Goal: Information Seeking & Learning: Learn about a topic

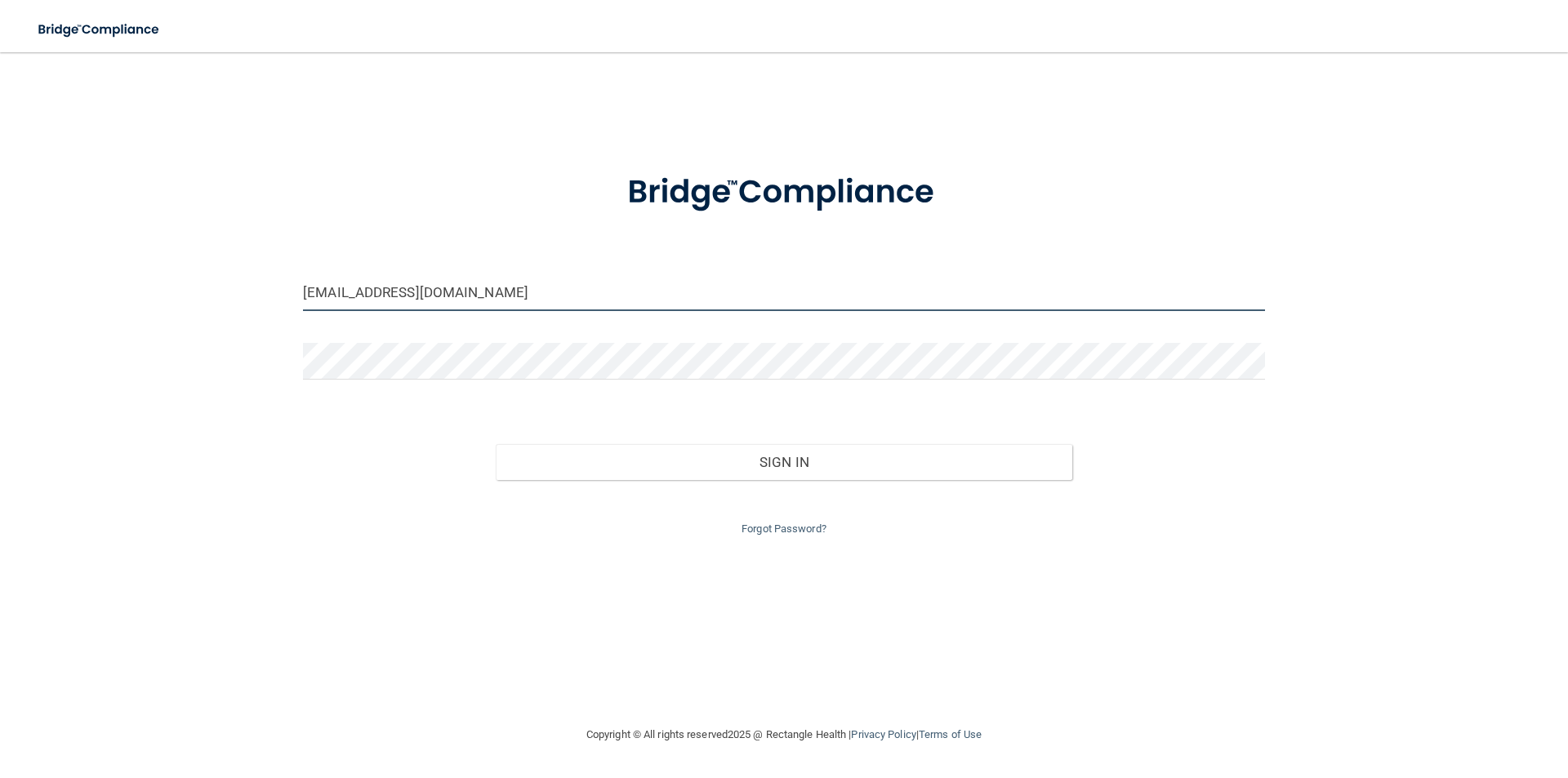
drag, startPoint x: 451, startPoint y: 301, endPoint x: 207, endPoint y: 294, distance: 244.1
click at [210, 294] on div "[EMAIL_ADDRESS][DOMAIN_NAME] Invalid email/password. You don't have permission …" at bounding box center [784, 388] width 1502 height 640
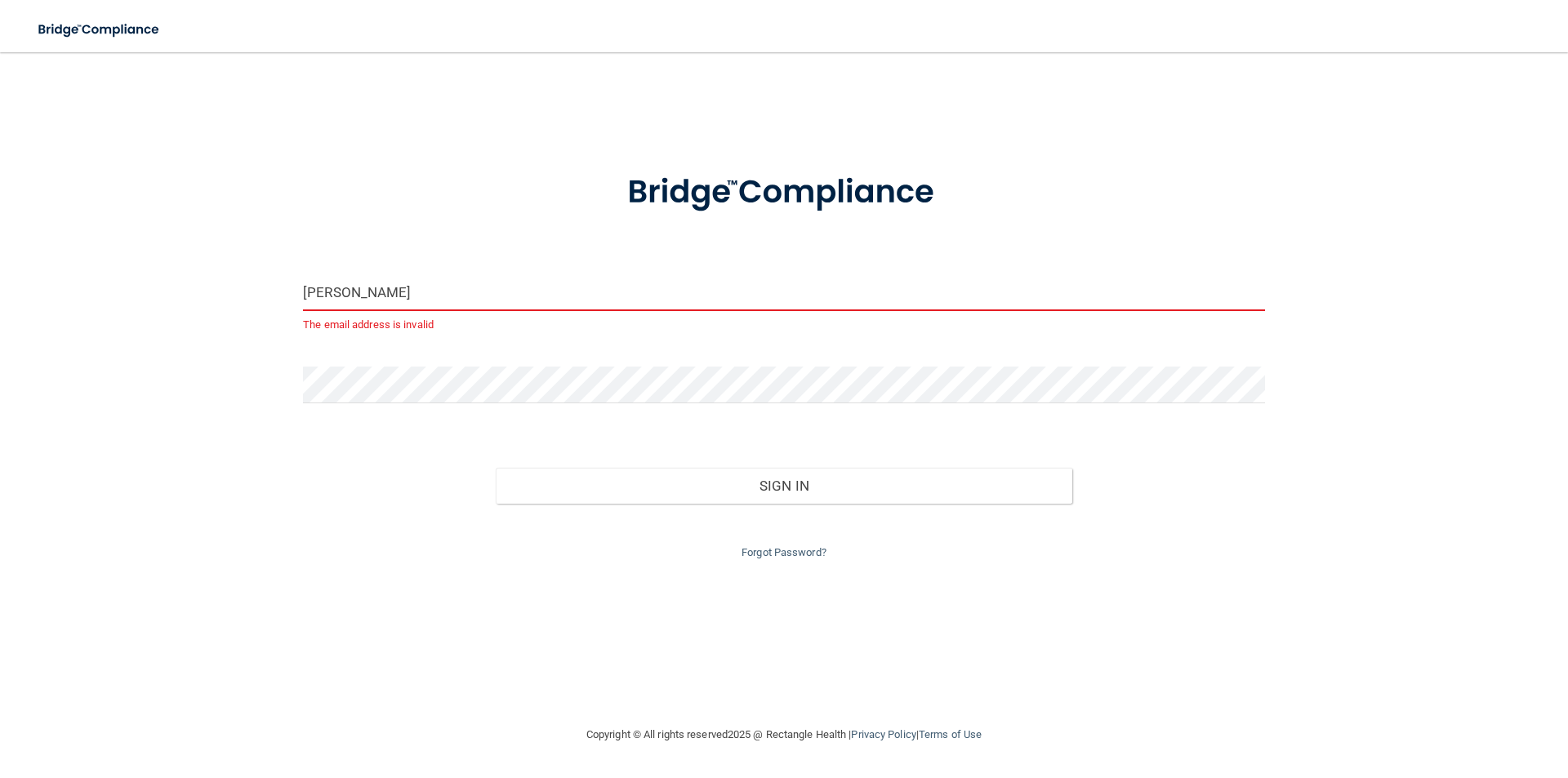
type input "[PERSON_NAME][EMAIL_ADDRESS][DOMAIN_NAME]"
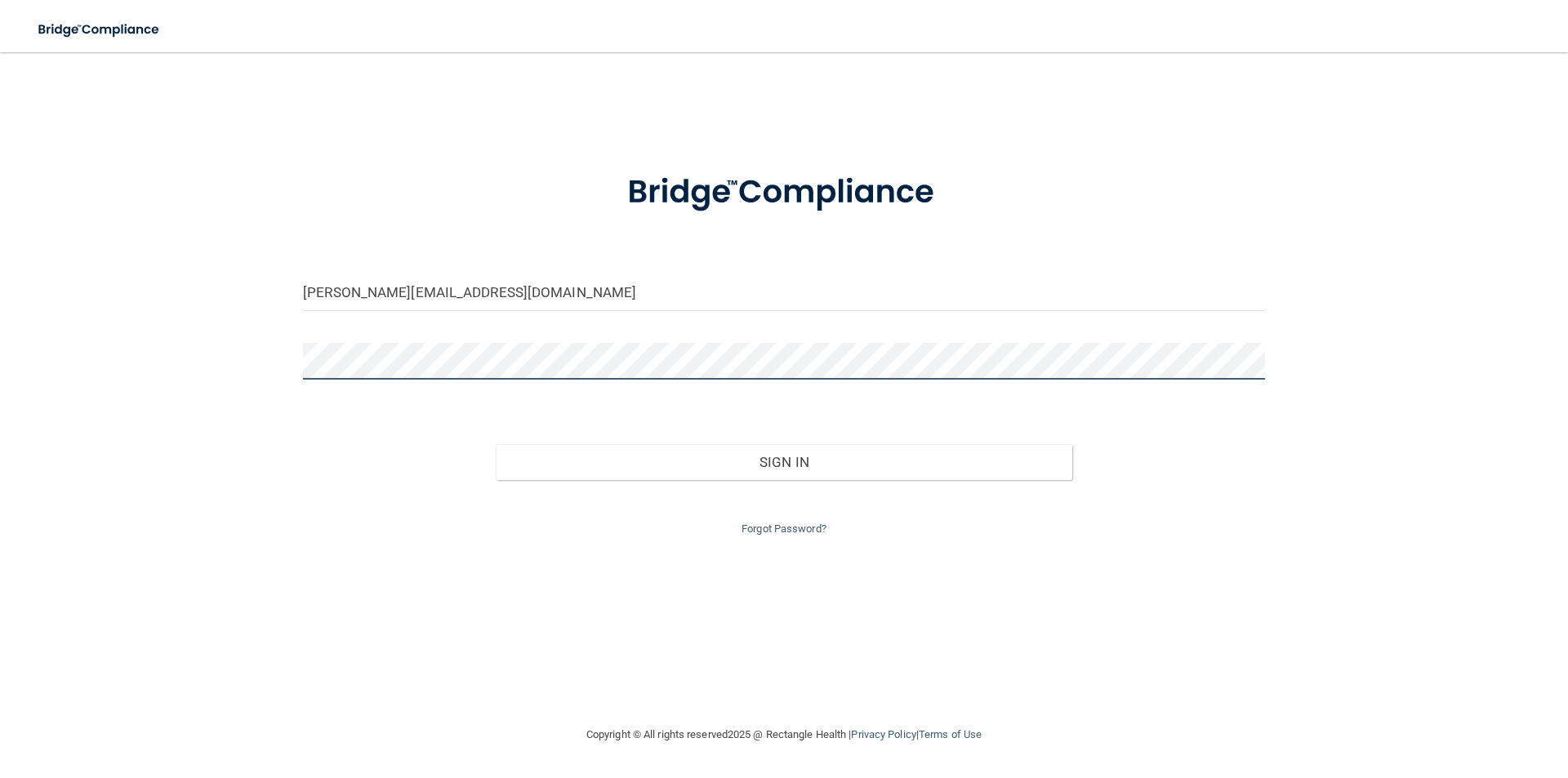
click at [241, 358] on div "[PERSON_NAME][EMAIL_ADDRESS][DOMAIN_NAME] Invalid email/password. You don't hav…" at bounding box center [784, 388] width 1502 height 640
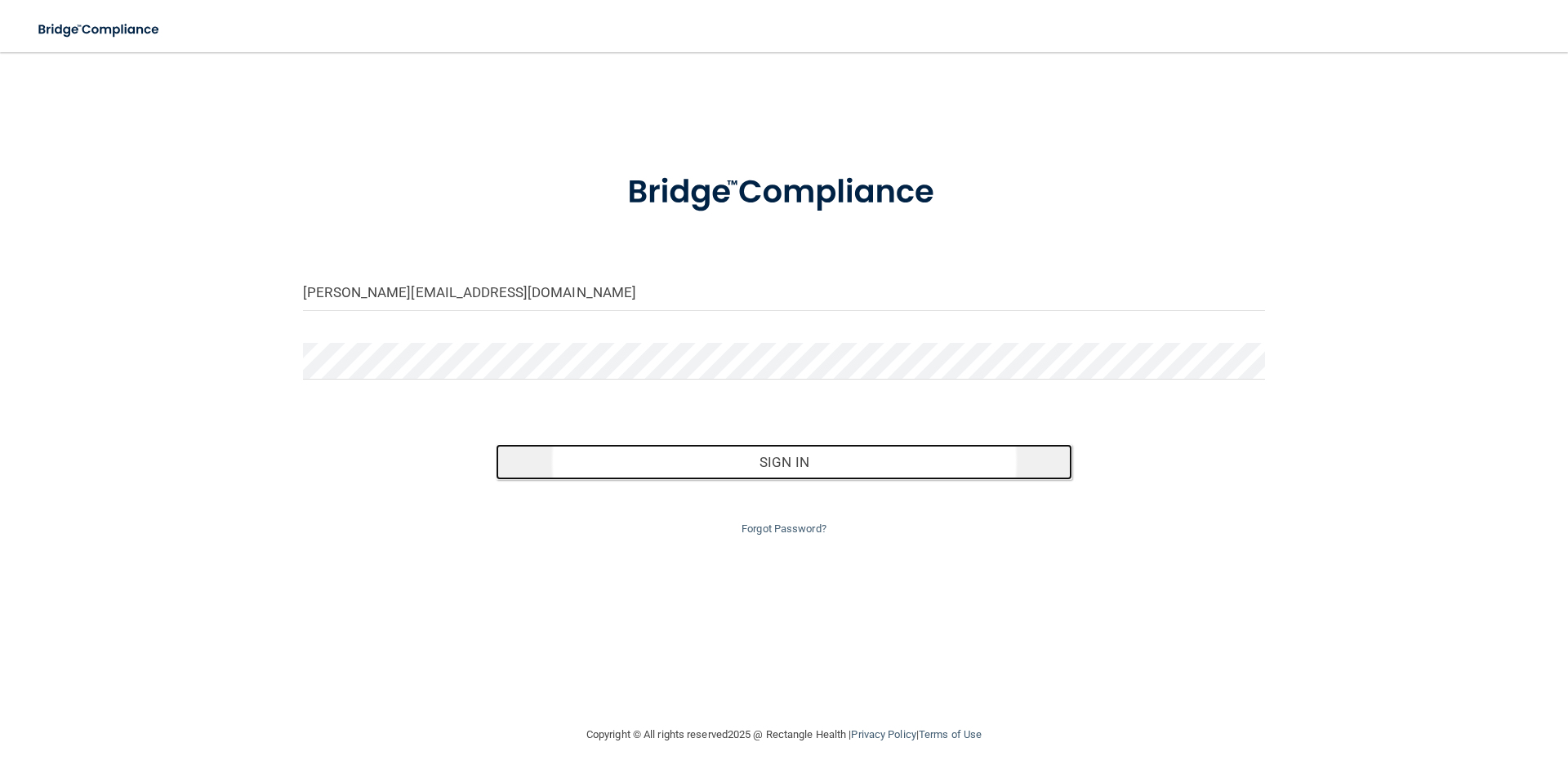
click at [789, 463] on button "Sign In" at bounding box center [784, 462] width 577 height 36
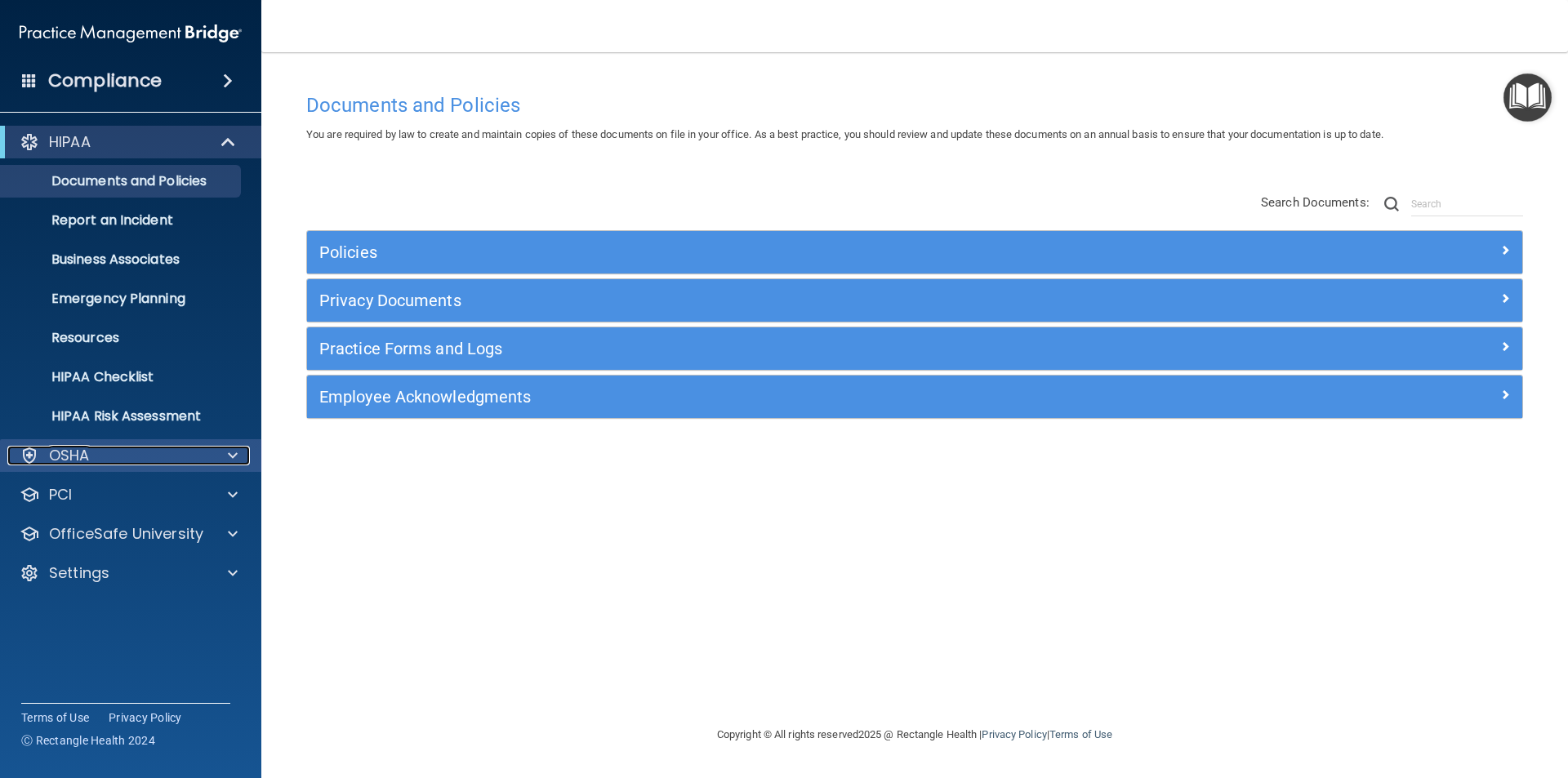
click at [161, 446] on div "OSHA" at bounding box center [109, 456] width 203 height 20
click at [135, 450] on div "OSHA" at bounding box center [109, 456] width 203 height 20
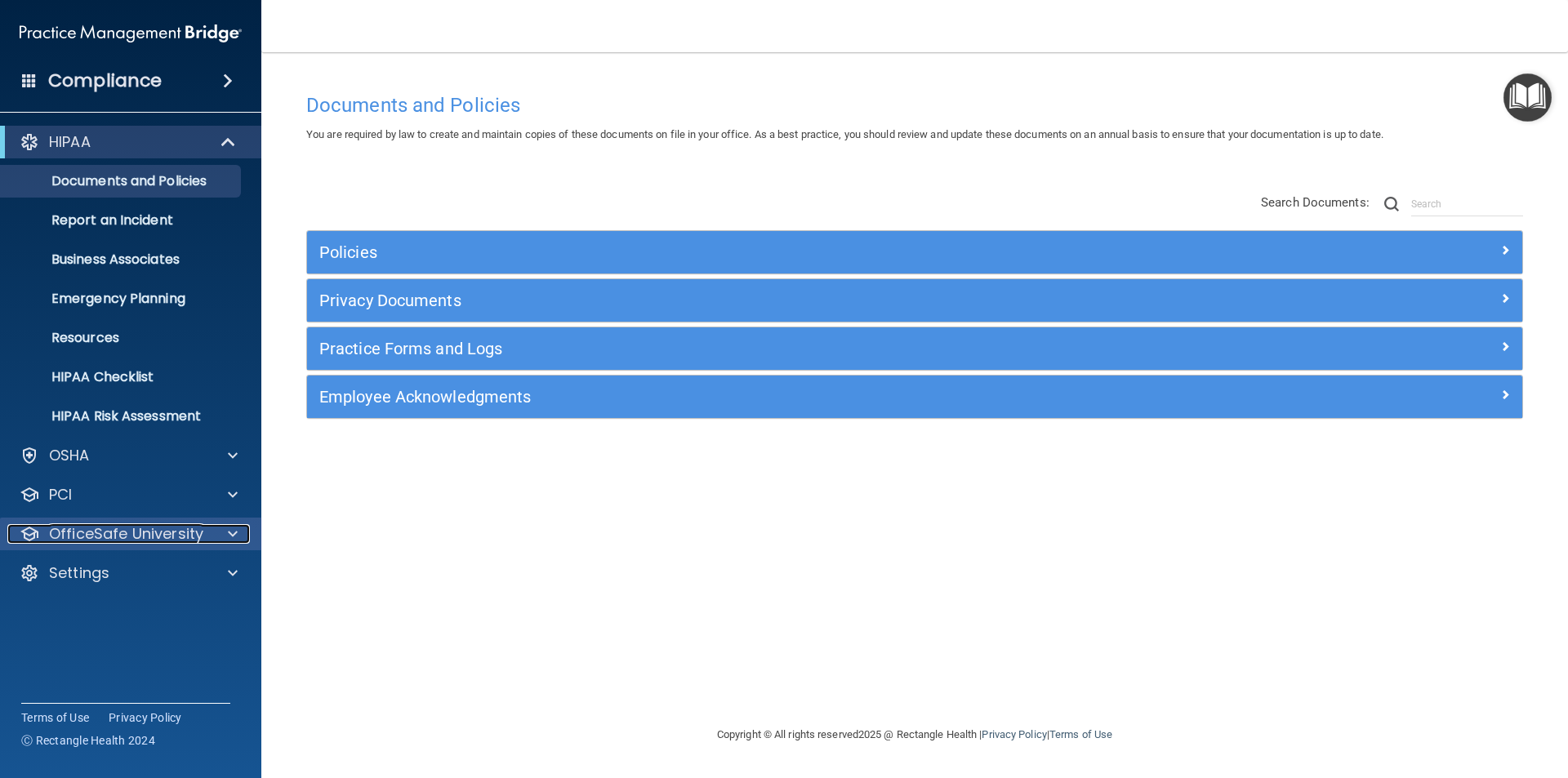
click at [137, 539] on p "OfficeSafe University" at bounding box center [126, 534] width 154 height 20
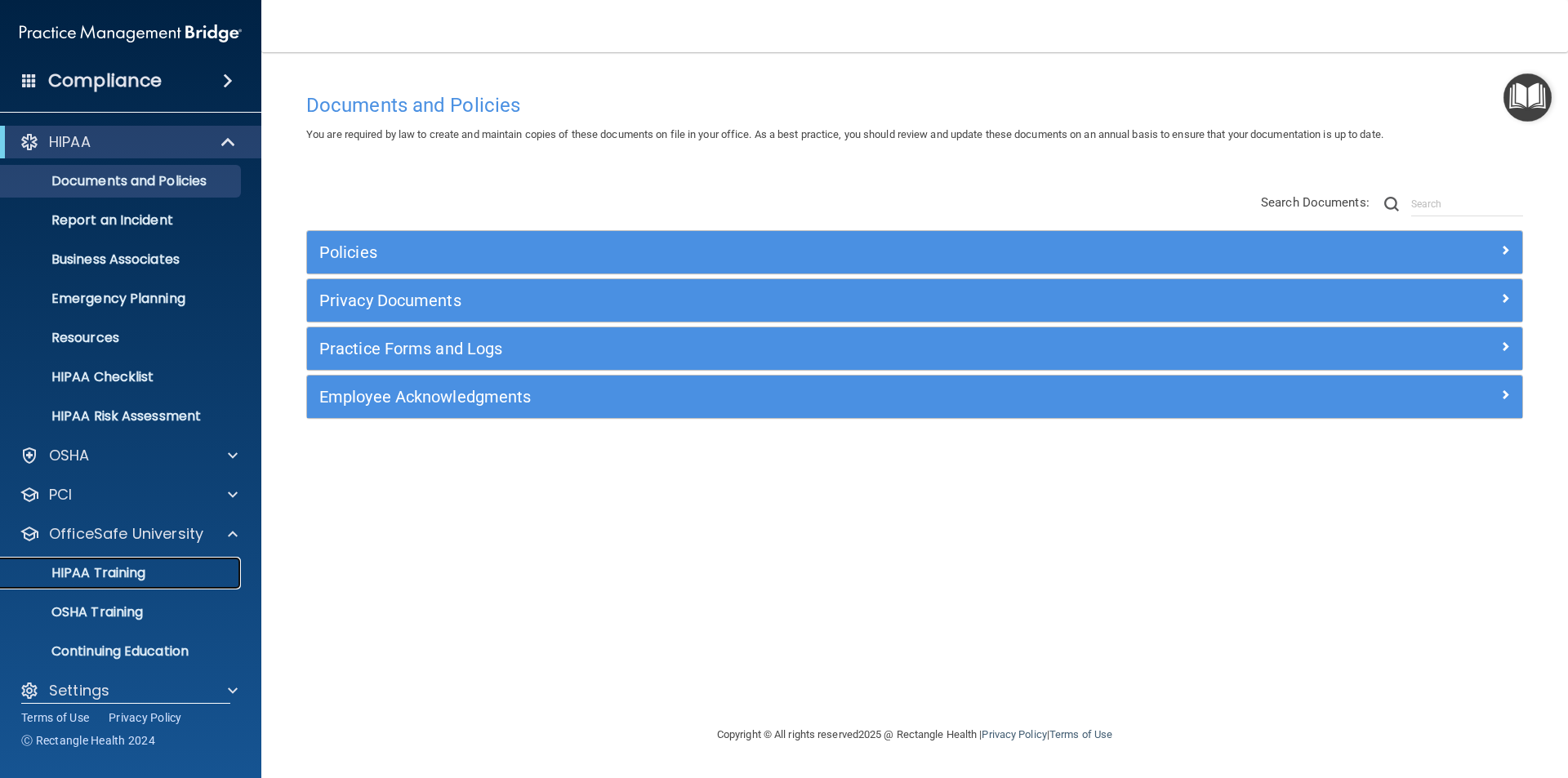
click at [155, 575] on div "HIPAA Training" at bounding box center [121, 572] width 223 height 16
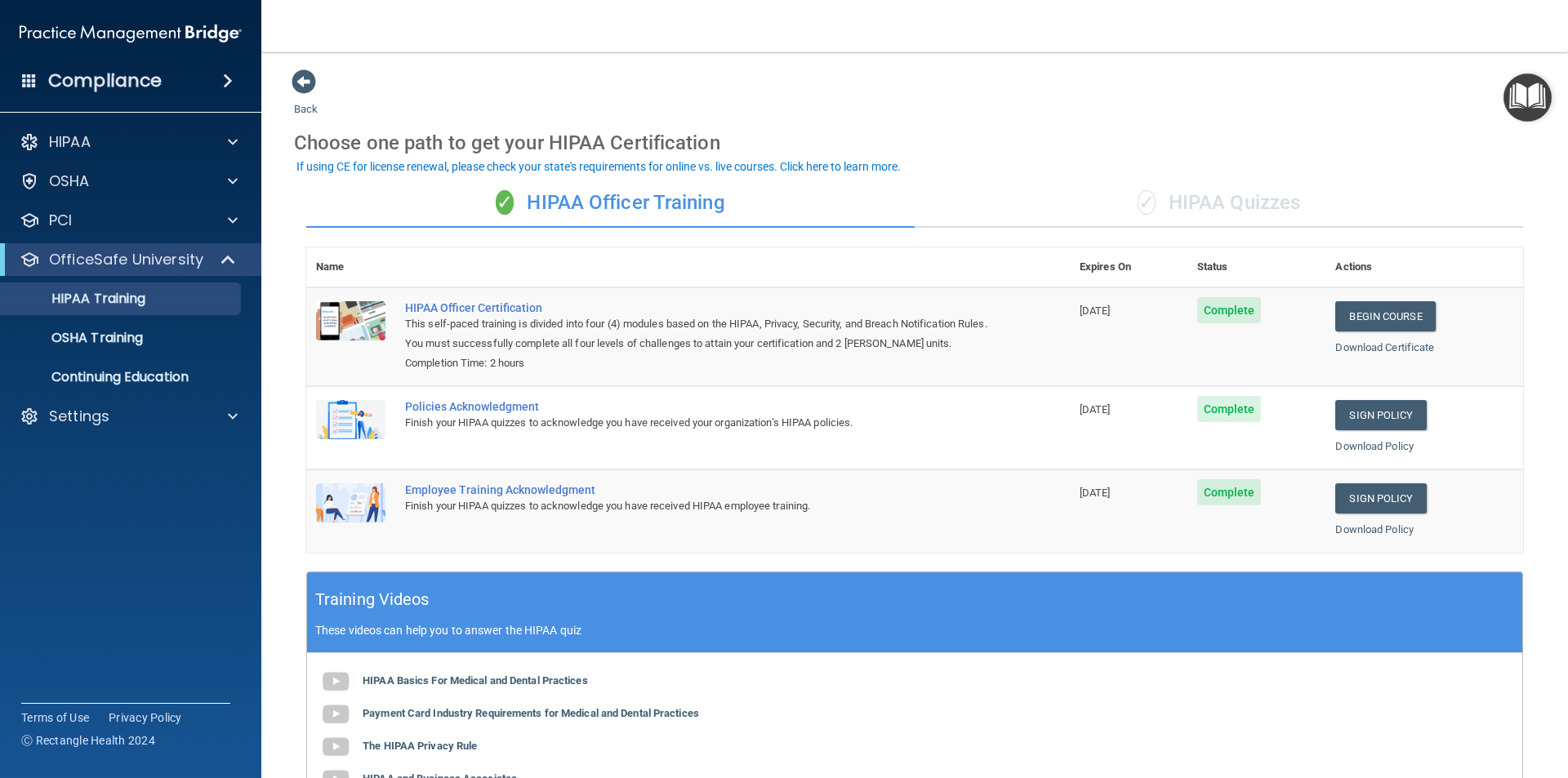
click at [1257, 220] on div "✓ HIPAA Quizzes" at bounding box center [1219, 203] width 609 height 49
